Goal: Obtain resource: Obtain resource

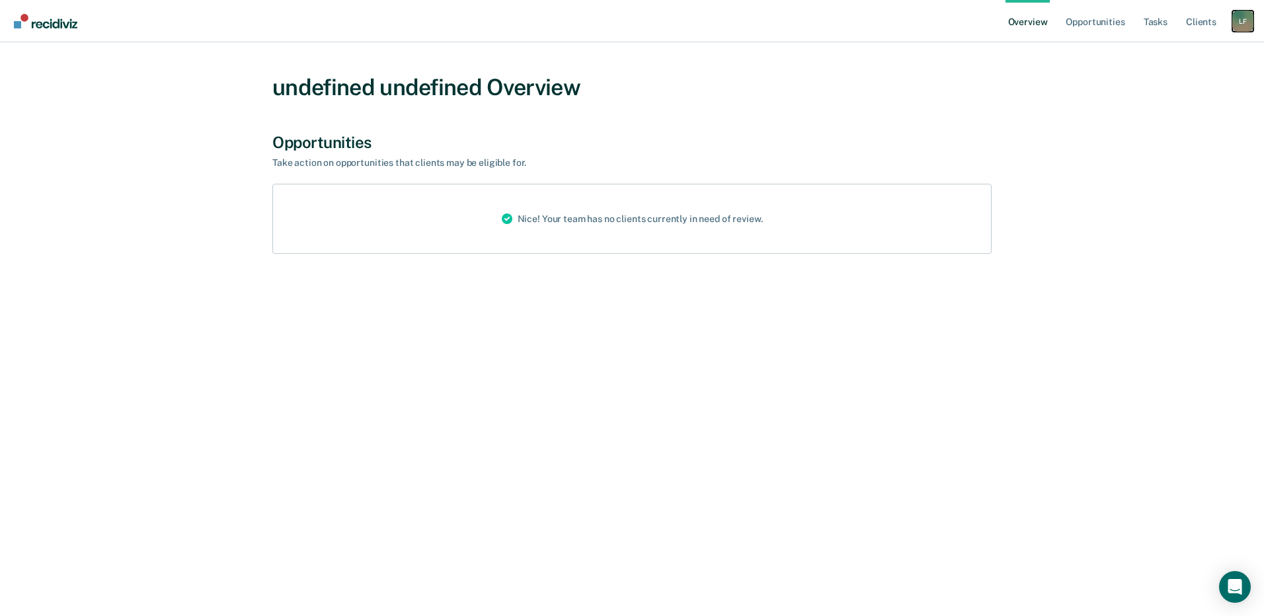
click at [1240, 23] on div "L F" at bounding box center [1242, 21] width 21 height 21
click at [1107, 29] on link "Opportunities" at bounding box center [1095, 21] width 64 height 42
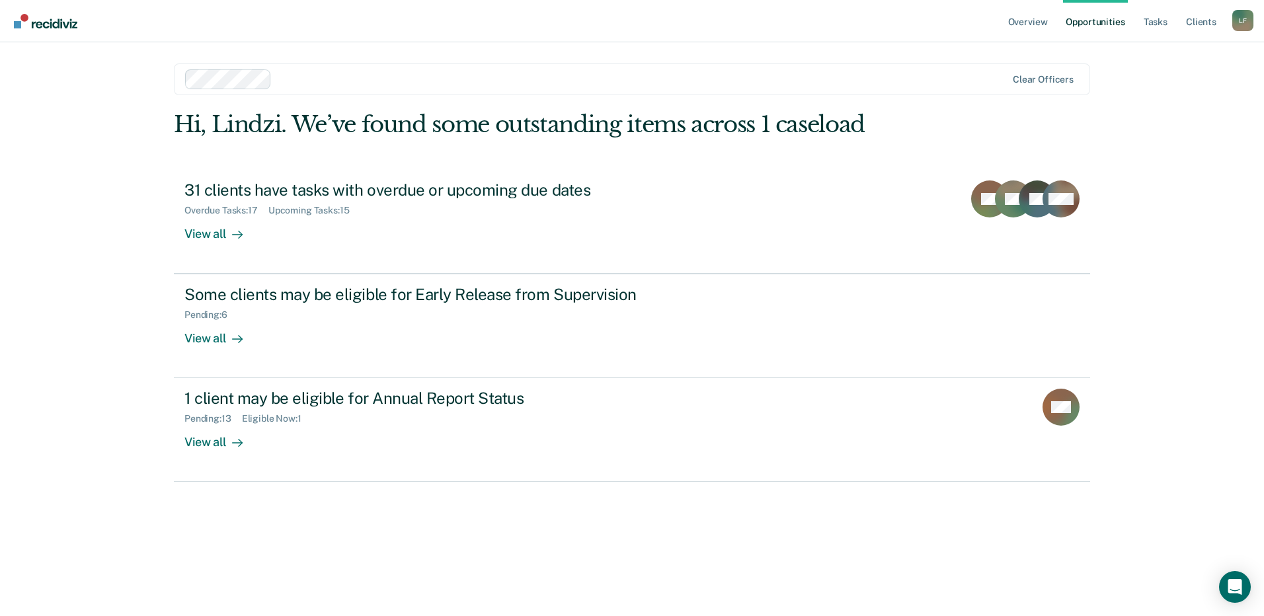
click at [64, 33] on nav "Overview Opportunities Tasks Client s Lindzi Francis L F Profile How it works L…" at bounding box center [632, 21] width 1264 height 42
click at [65, 24] on img "Main navigation" at bounding box center [46, 21] width 63 height 15
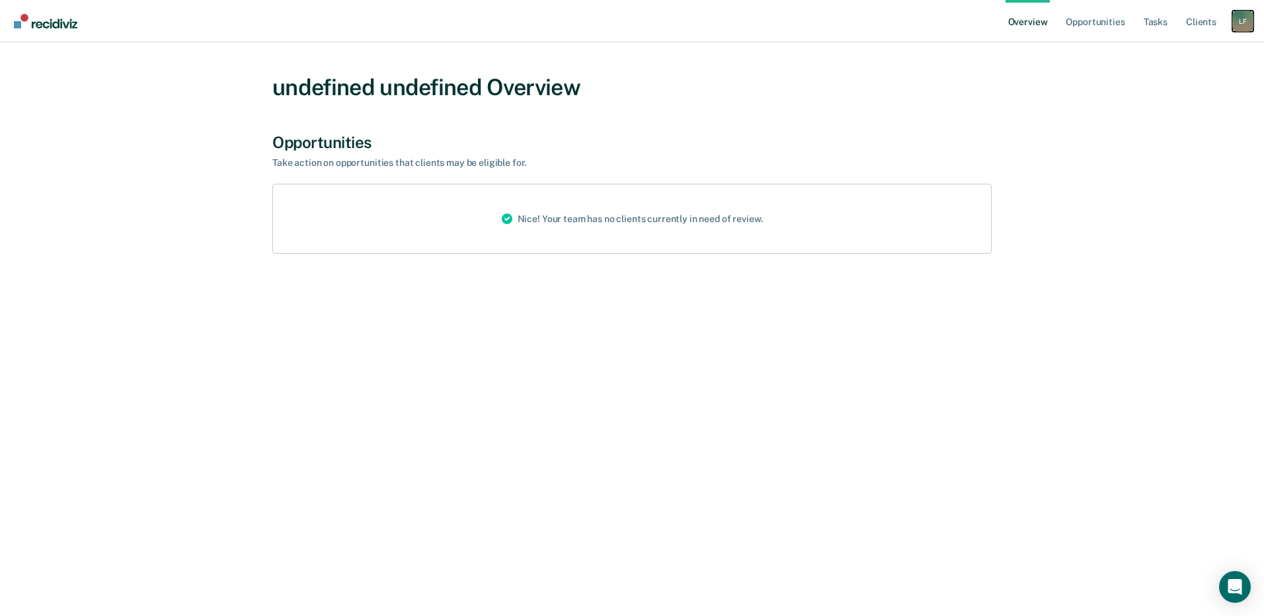
click at [1246, 20] on div "L F" at bounding box center [1242, 21] width 21 height 21
click at [1203, 85] on link "Log Out" at bounding box center [1189, 85] width 106 height 11
click at [1193, 24] on link "Client s" at bounding box center [1201, 21] width 36 height 42
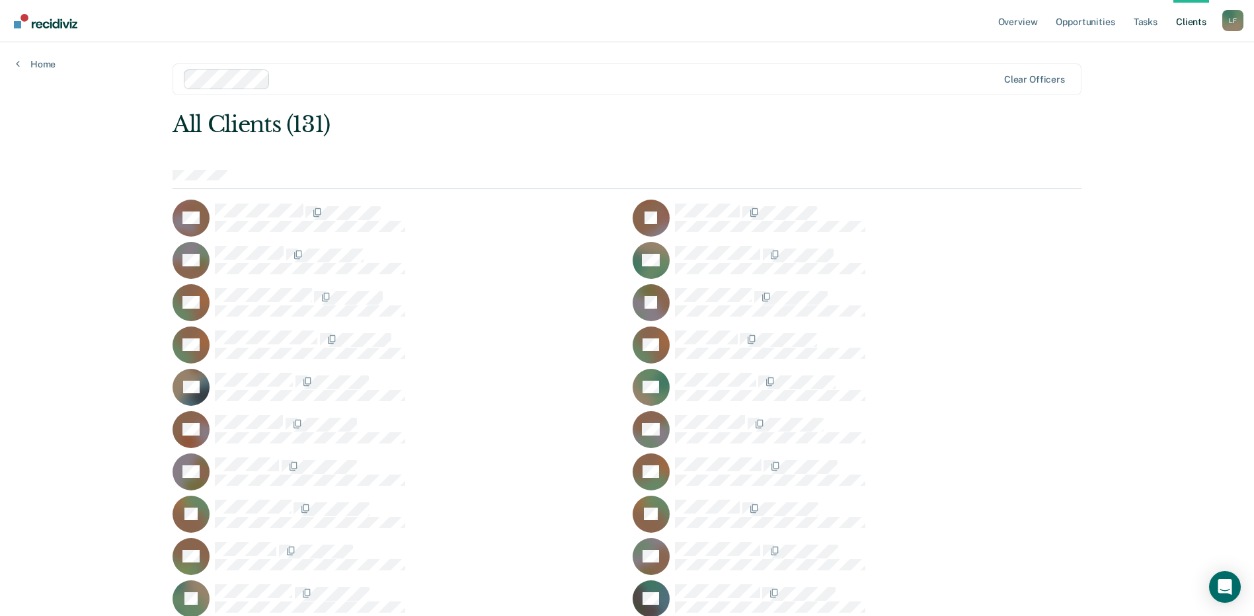
click at [333, 75] on div at bounding box center [637, 78] width 722 height 15
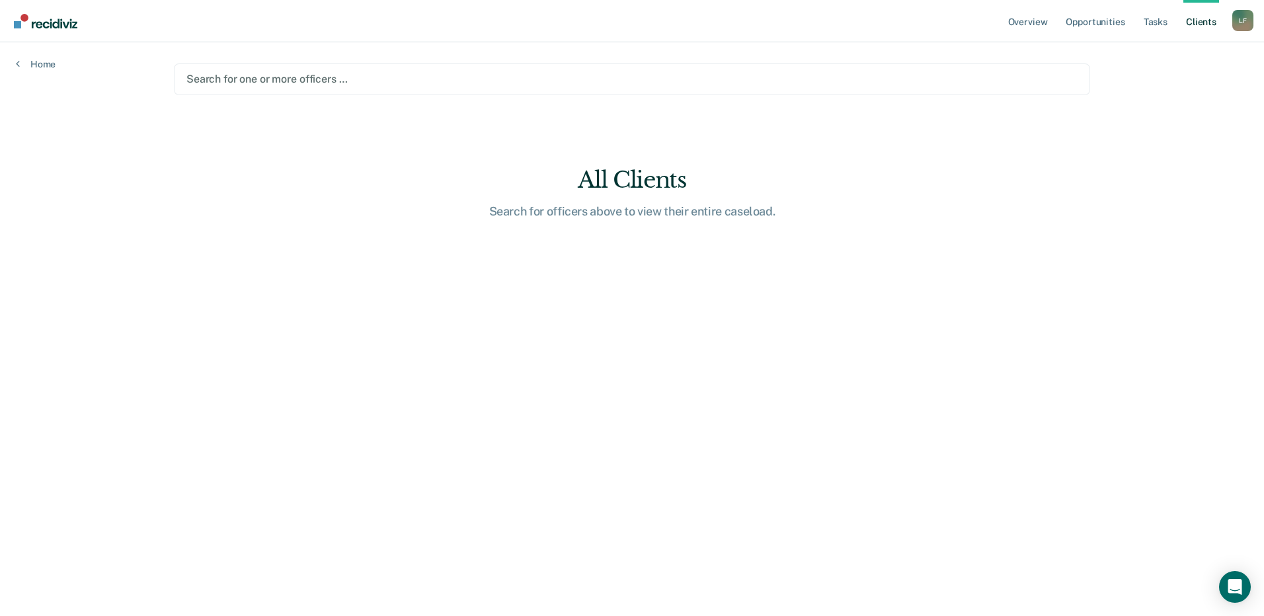
click at [253, 79] on div at bounding box center [631, 78] width 891 height 15
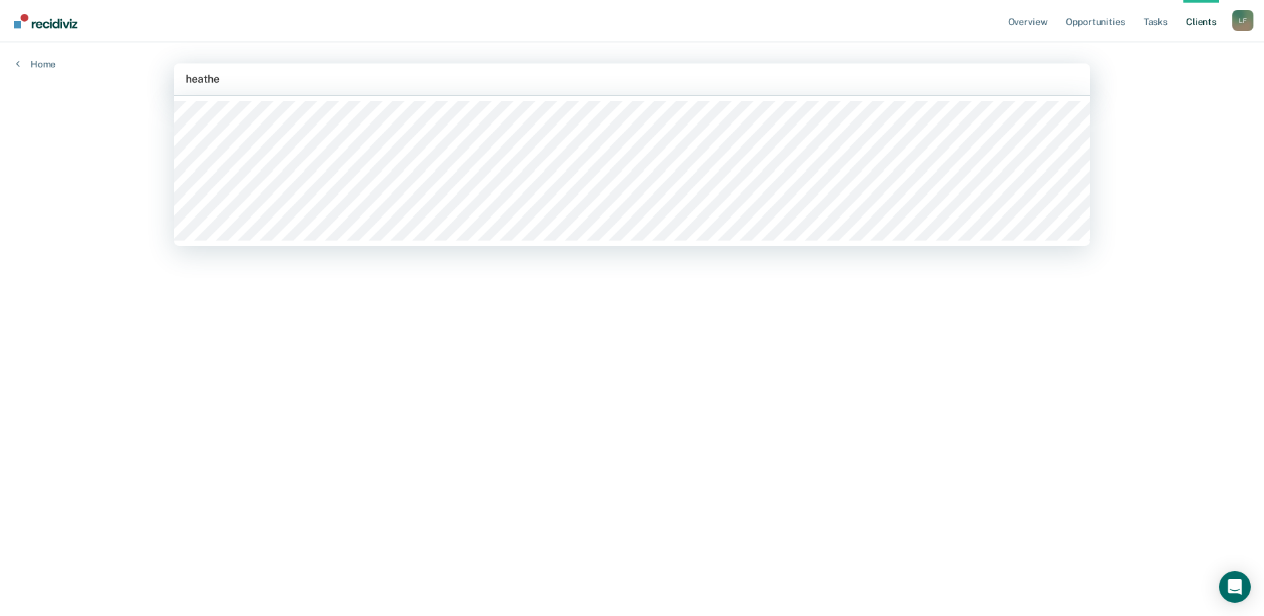
type input "[PERSON_NAME]"
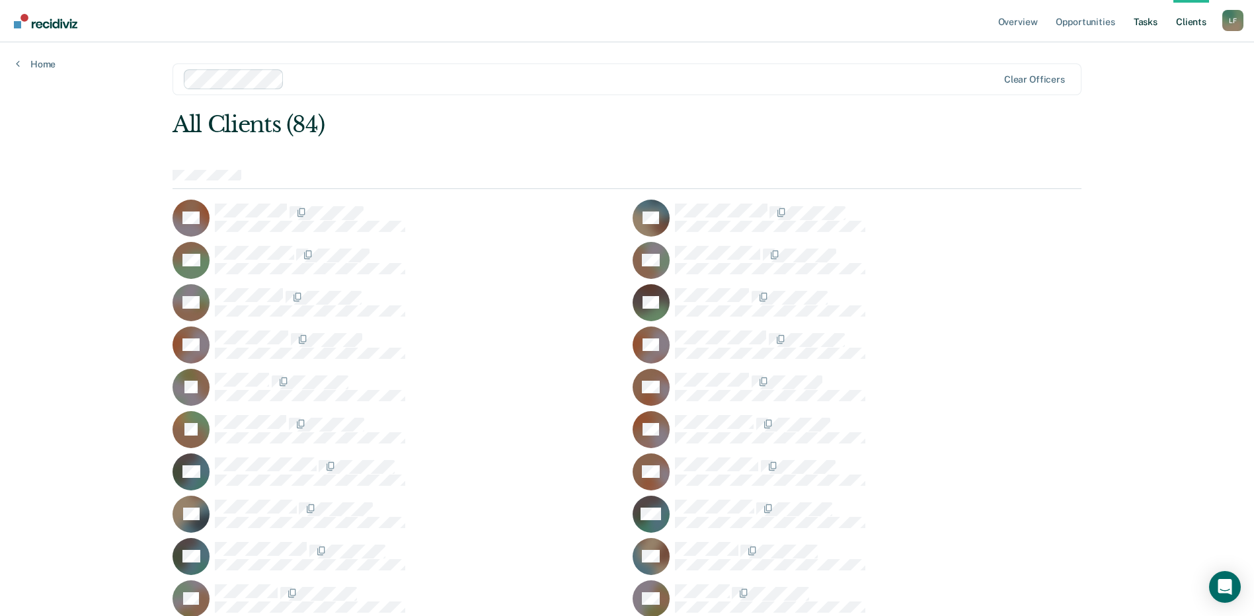
click at [1145, 30] on link "Tasks" at bounding box center [1145, 21] width 29 height 42
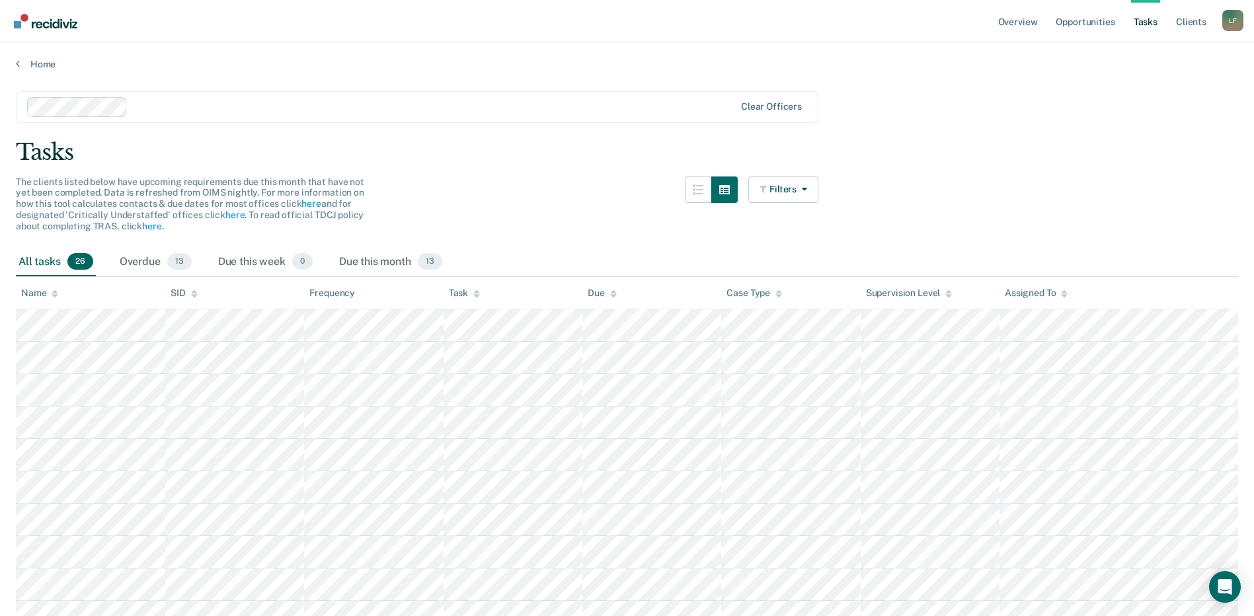
scroll to position [198, 0]
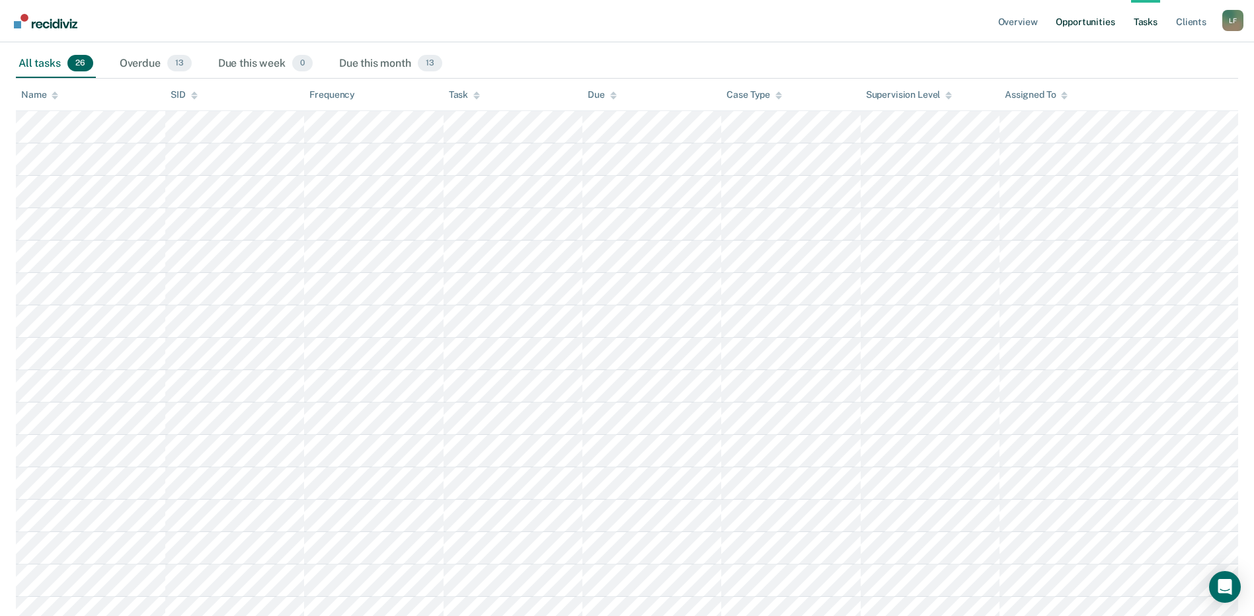
click at [1097, 21] on link "Opportunities" at bounding box center [1085, 21] width 64 height 42
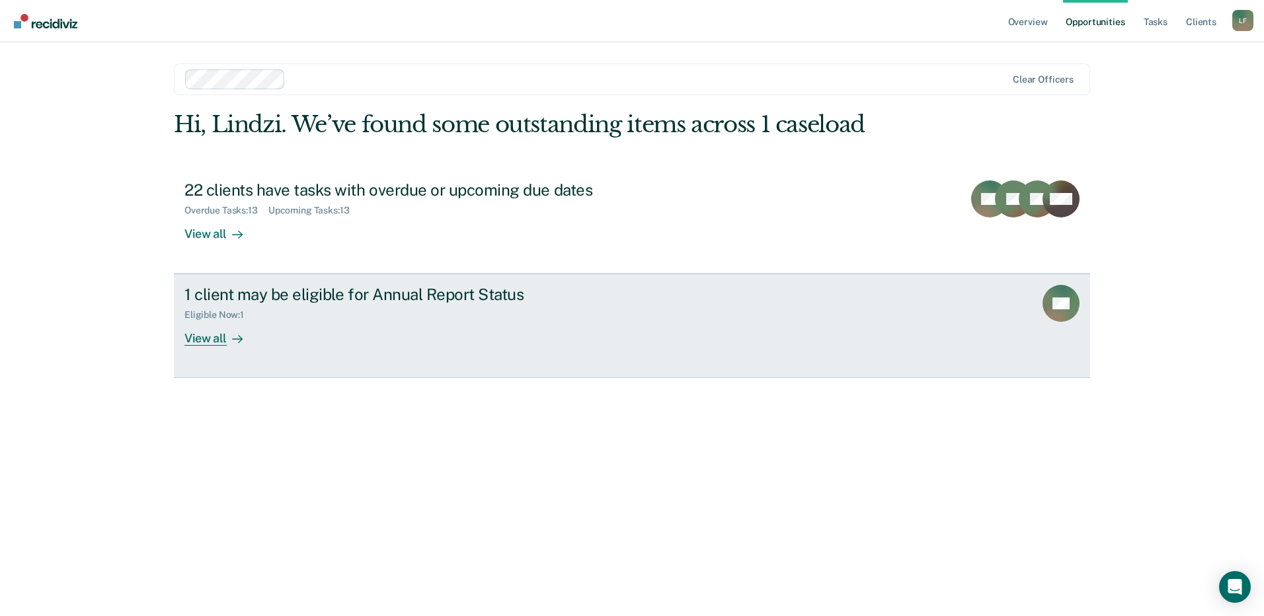
click at [281, 307] on div "Eligible Now : 1" at bounding box center [416, 312] width 464 height 17
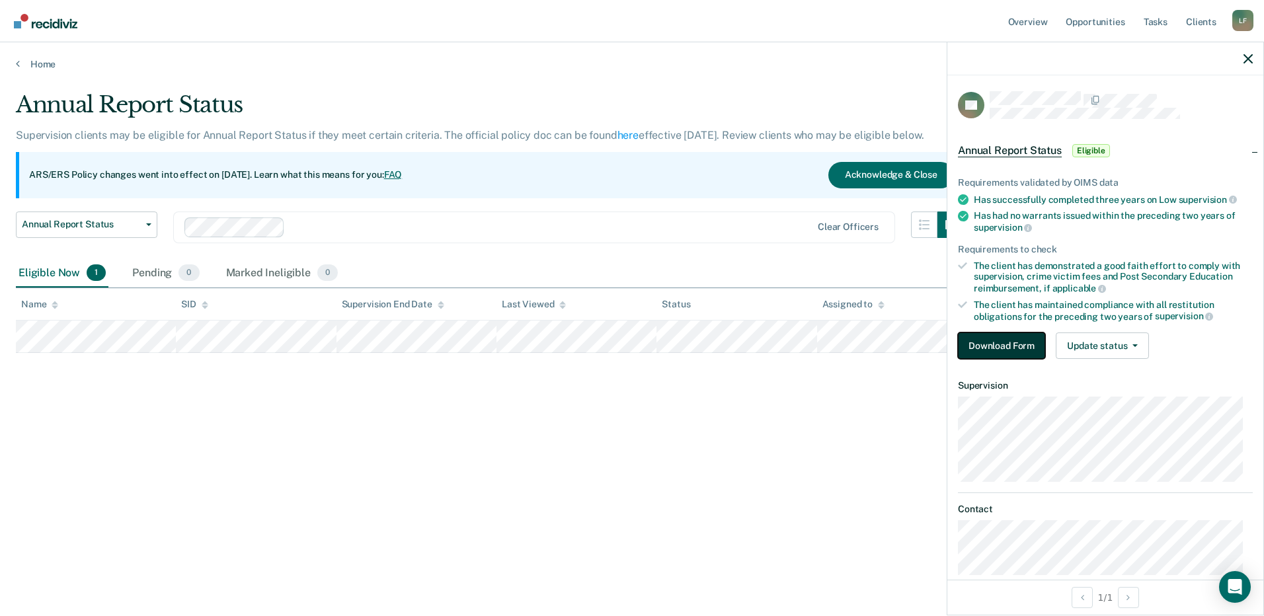
click at [993, 346] on button "Download Form" at bounding box center [1001, 345] width 87 height 26
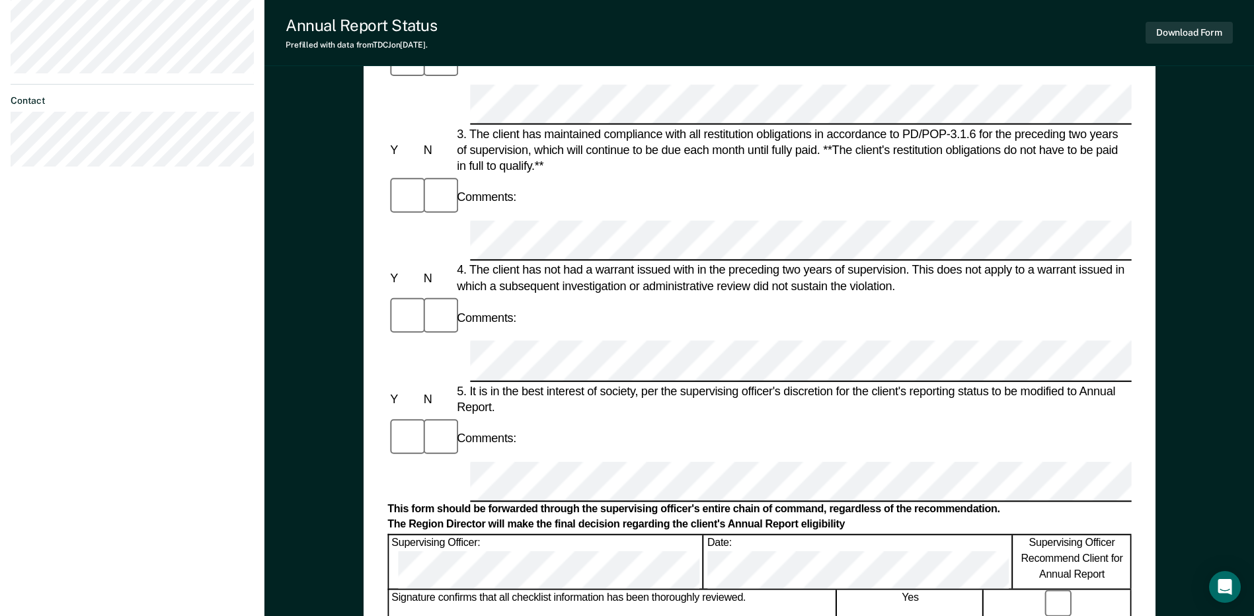
scroll to position [132, 0]
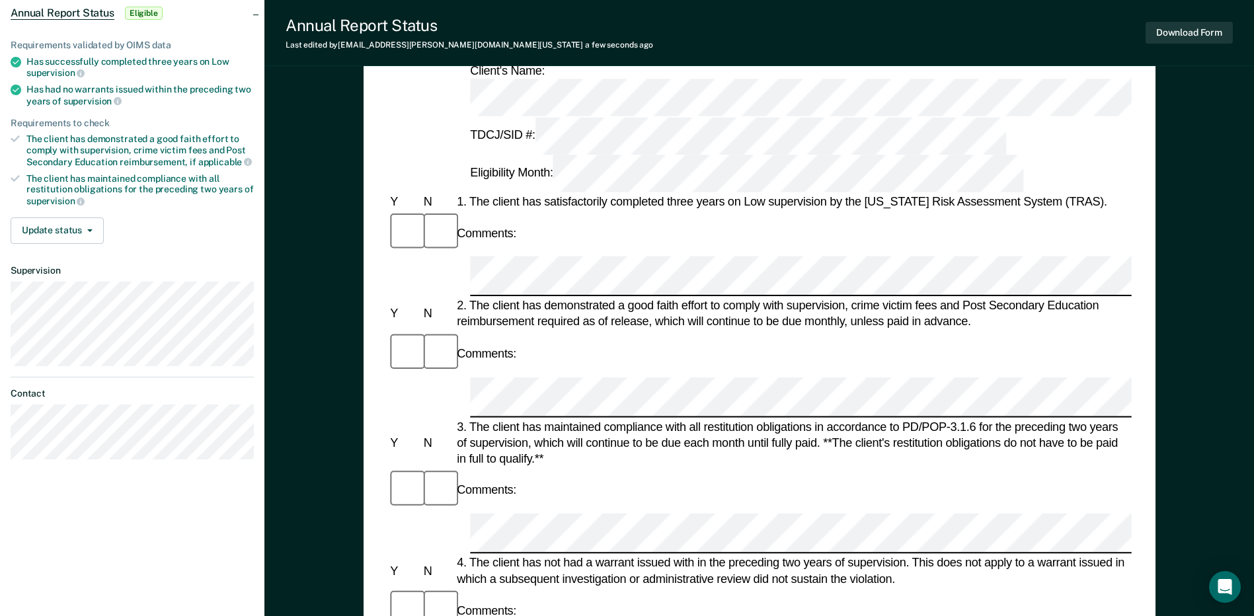
click at [515, 418] on div "3. The client has maintained compliance with all restitution obligations in acc…" at bounding box center [792, 442] width 677 height 48
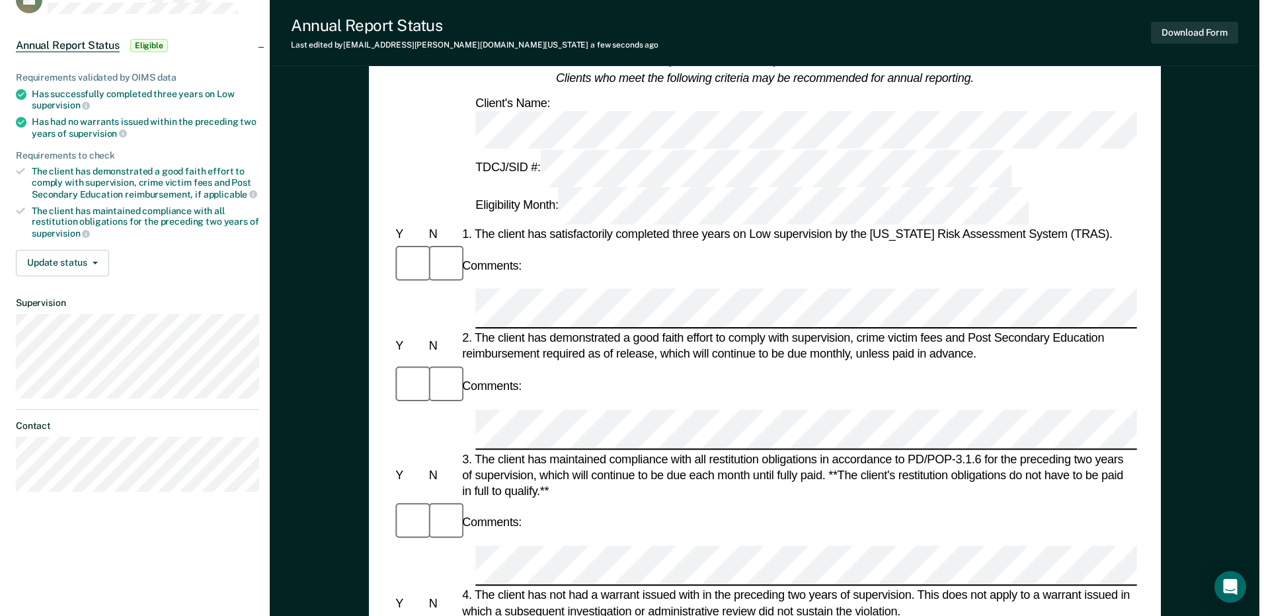
scroll to position [0, 0]
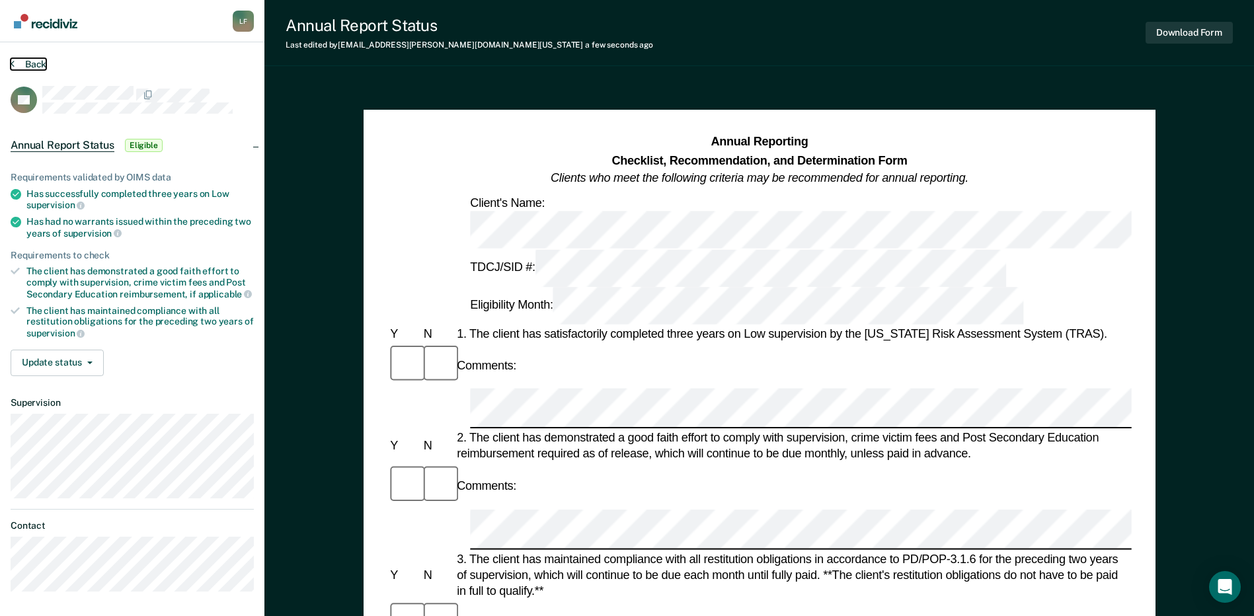
click at [42, 61] on button "Back" at bounding box center [29, 64] width 36 height 12
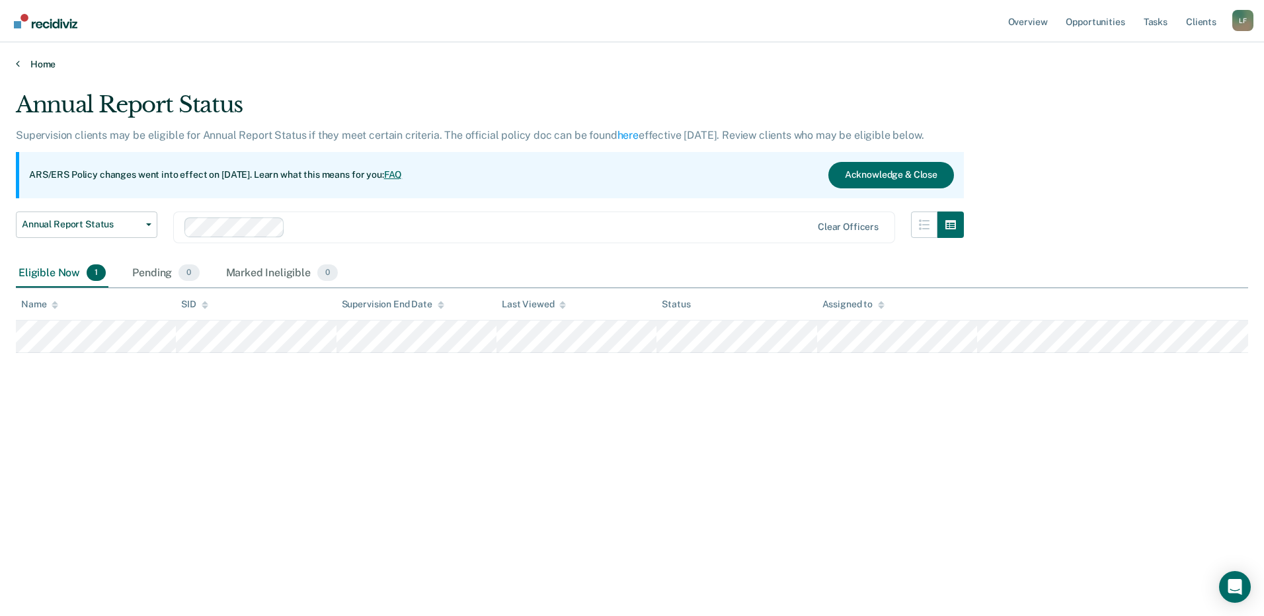
click at [42, 61] on link "Home" at bounding box center [632, 64] width 1232 height 12
